Goal: Check status: Check status

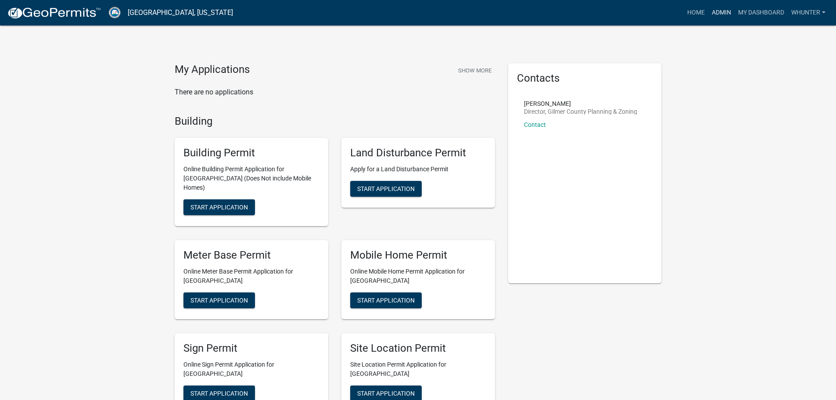
click at [714, 6] on link "Admin" at bounding box center [721, 12] width 26 height 17
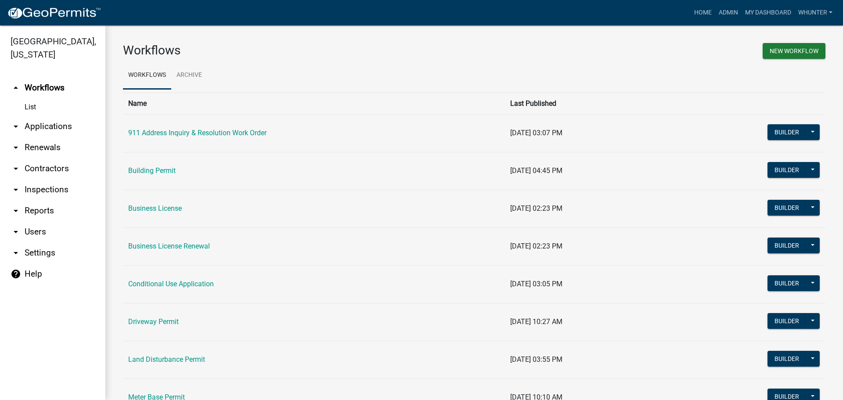
click at [52, 132] on link "arrow_drop_down Applications" at bounding box center [52, 126] width 105 height 21
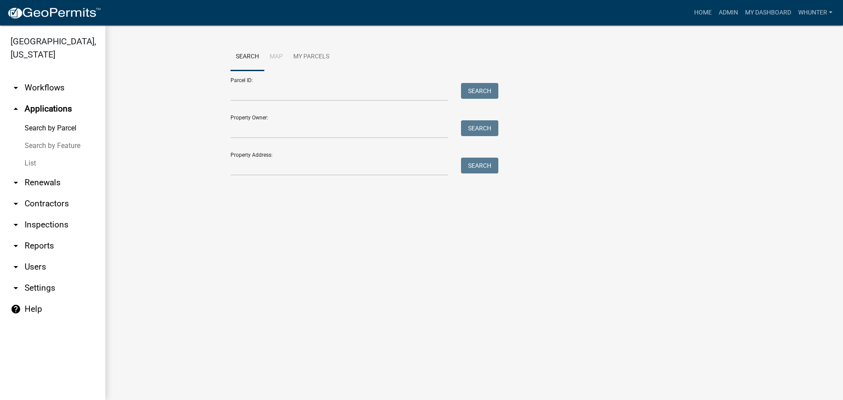
click at [57, 159] on link "List" at bounding box center [52, 163] width 105 height 18
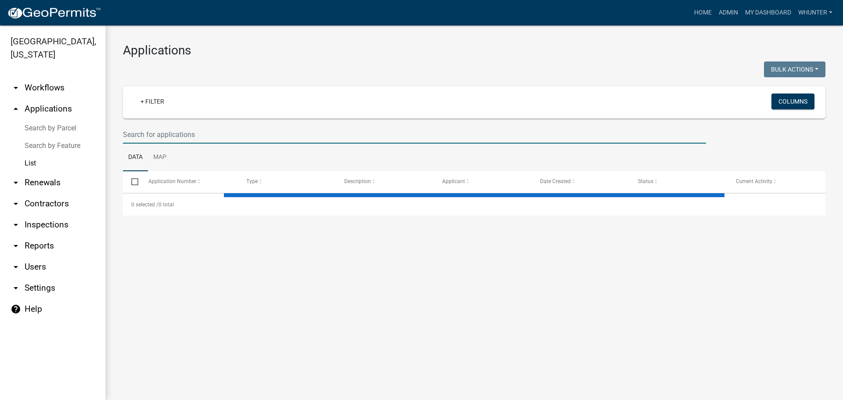
click at [168, 139] on input "text" at bounding box center [414, 135] width 583 height 18
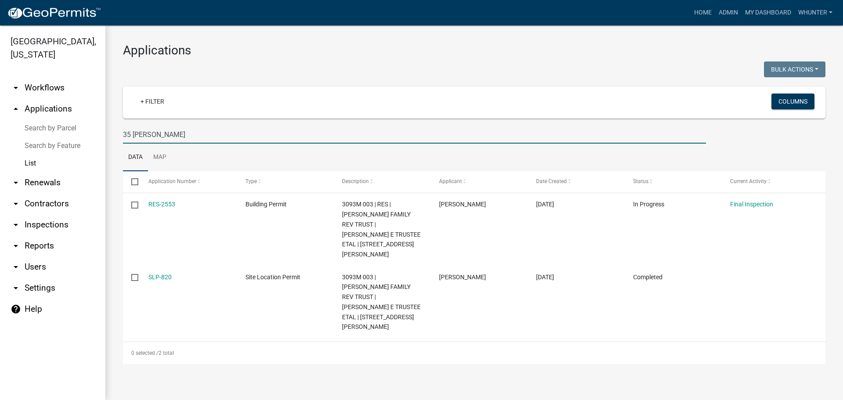
type input "35 [PERSON_NAME]"
